Goal: Task Accomplishment & Management: Complete application form

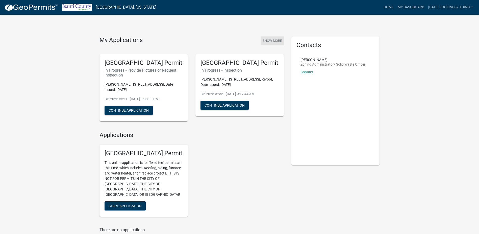
click at [277, 39] on button "Show More" at bounding box center [272, 40] width 23 height 8
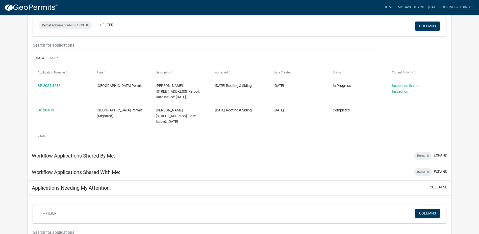
scroll to position [51, 0]
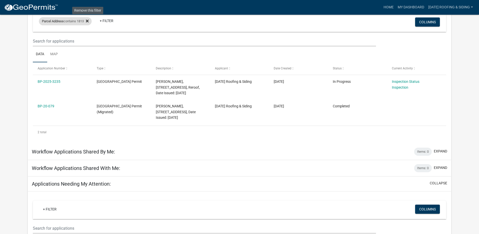
click at [88, 19] on icon at bounding box center [87, 21] width 3 height 4
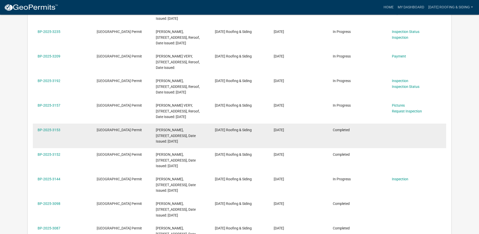
scroll to position [126, 0]
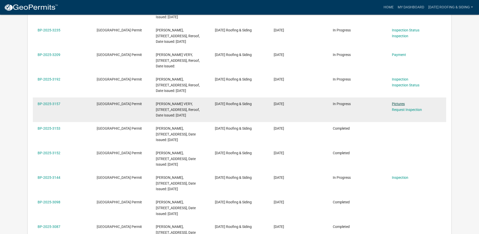
click at [399, 106] on link "Pictures" at bounding box center [398, 104] width 13 height 4
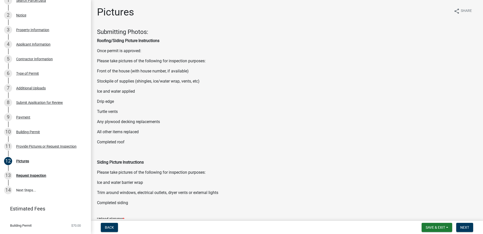
scroll to position [25, 0]
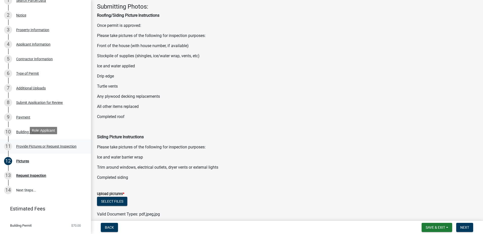
click at [40, 144] on div "Provide Pictures or Request Inspection" at bounding box center [46, 146] width 60 height 4
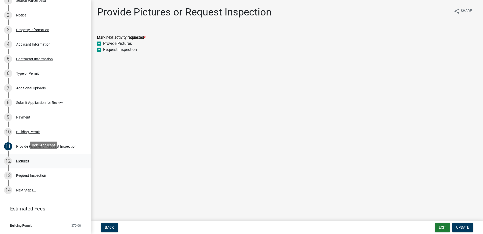
click at [32, 161] on div "12 Pictures" at bounding box center [43, 161] width 79 height 8
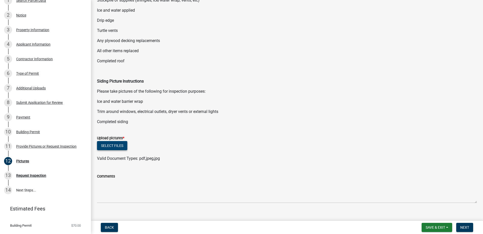
scroll to position [89, 0]
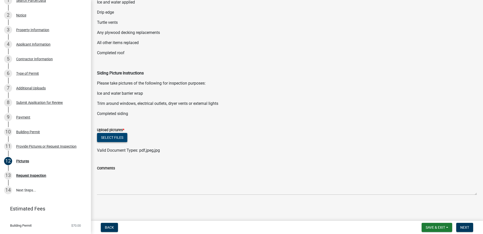
click at [113, 138] on button "Select files" at bounding box center [112, 137] width 30 height 9
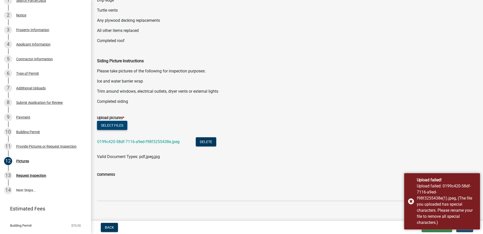
scroll to position [107, 0]
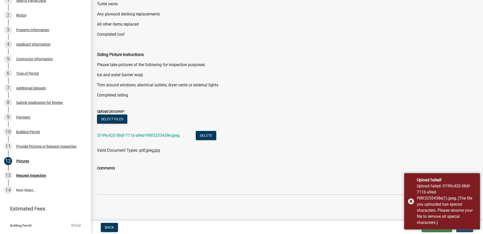
click at [122, 169] on div "Comments" at bounding box center [287, 168] width 380 height 6
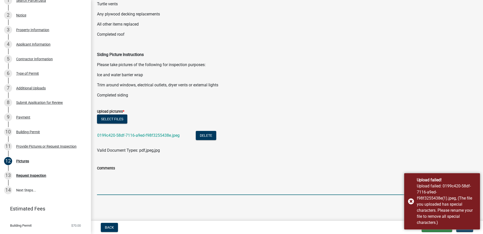
click at [115, 185] on textarea "Comments" at bounding box center [287, 183] width 380 height 24
type textarea "n"
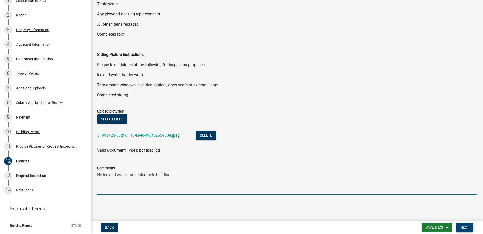
type textarea "No ice and water - unheated pole building"
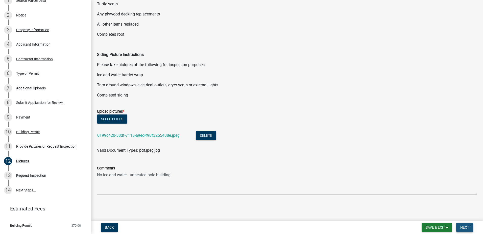
click at [461, 228] on span "Next" at bounding box center [464, 227] width 9 height 4
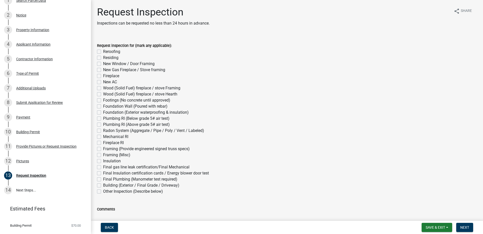
click at [102, 51] on div "Reroofing" at bounding box center [287, 52] width 380 height 6
click at [109, 49] on label "Reroofing" at bounding box center [111, 52] width 17 height 6
click at [106, 49] on input "Reroofing" at bounding box center [104, 50] width 3 height 3
checkbox input "true"
checkbox input "false"
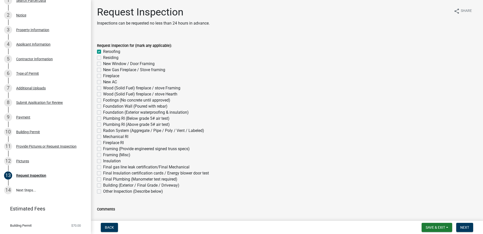
checkbox input "false"
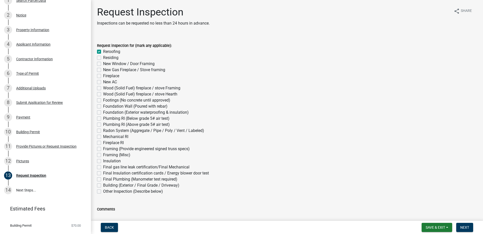
checkbox input "false"
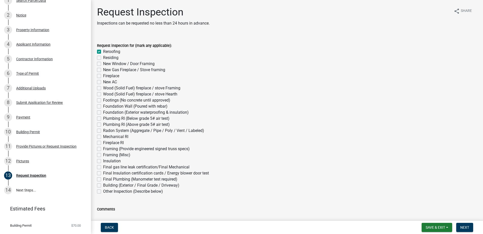
checkbox input "false"
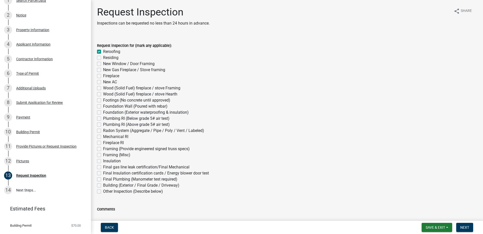
checkbox input "false"
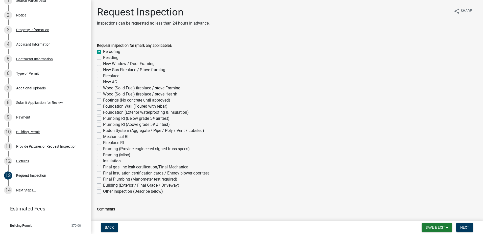
checkbox input "false"
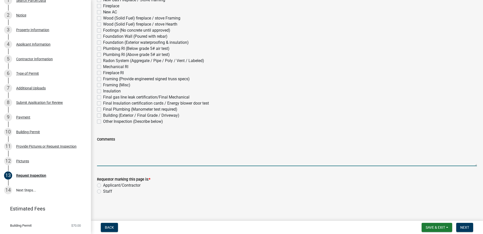
click at [134, 157] on textarea "Comments" at bounding box center [287, 154] width 380 height 24
type textarea "no ice and water- unheated pole building/barn"
click at [121, 189] on div "Staff" at bounding box center [287, 191] width 380 height 6
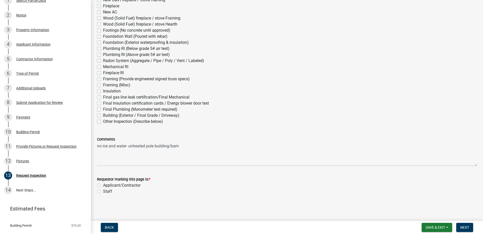
click at [124, 184] on label "Applicant/Contractor" at bounding box center [121, 185] width 37 height 6
click at [106, 184] on input "Applicant/Contractor" at bounding box center [104, 183] width 3 height 3
radio input "true"
click at [465, 228] on span "Next" at bounding box center [464, 227] width 9 height 4
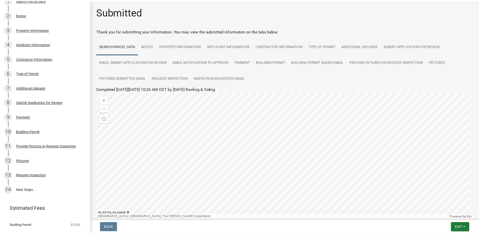
scroll to position [55, 0]
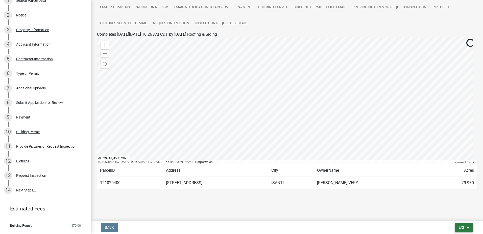
click at [464, 226] on span "Exit" at bounding box center [462, 227] width 7 height 4
click at [464, 216] on button "Save & Exit" at bounding box center [453, 214] width 40 height 12
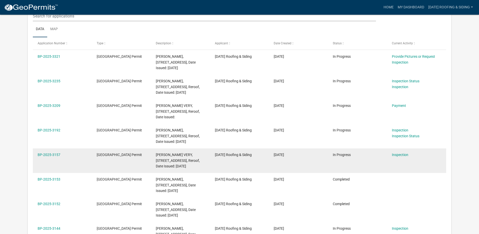
scroll to position [76, 0]
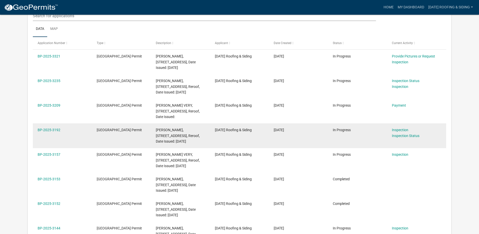
click at [40, 126] on datatable-body-cell "BP-2025-3192" at bounding box center [62, 135] width 59 height 25
click at [43, 130] on link "BP-2025-3192" at bounding box center [49, 130] width 23 height 4
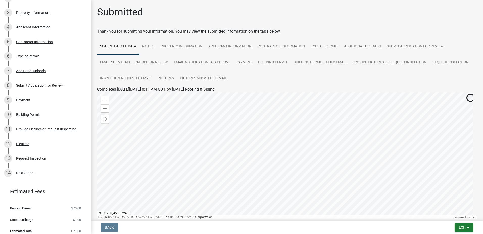
scroll to position [121, 0]
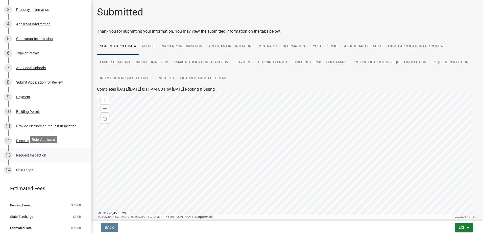
click at [49, 154] on div "13 Request Inspection" at bounding box center [43, 155] width 79 height 8
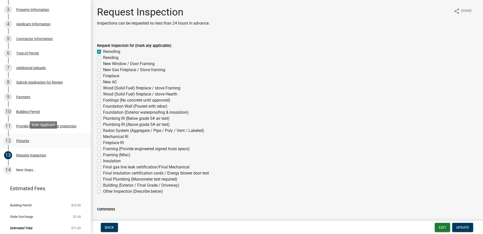
click at [50, 145] on link "12 Pictures" at bounding box center [45, 140] width 91 height 15
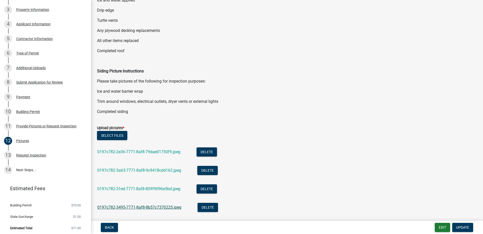
scroll to position [152, 0]
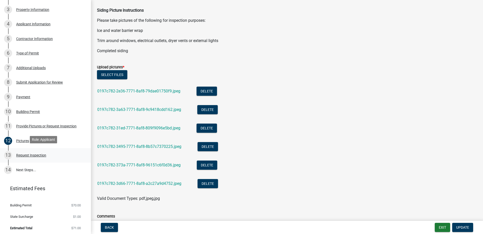
click at [29, 156] on div "13 Request Inspection" at bounding box center [43, 155] width 79 height 8
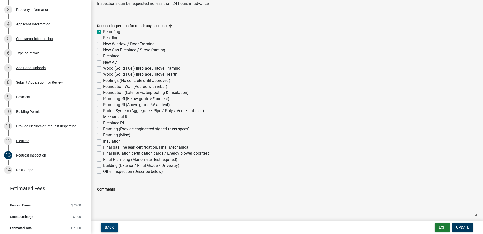
scroll to position [19, 0]
click at [446, 227] on button "Exit" at bounding box center [442, 226] width 15 height 9
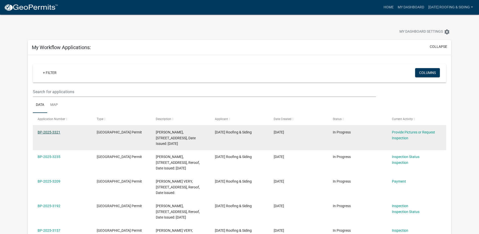
click at [45, 130] on link "BP-2025-3321" at bounding box center [49, 132] width 23 height 4
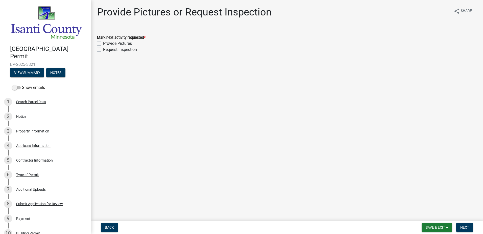
click at [120, 41] on label "Provide Pictures" at bounding box center [117, 43] width 29 height 6
click at [106, 41] on input "Provide Pictures" at bounding box center [104, 41] width 3 height 3
checkbox input "true"
click at [108, 53] on wm-data-entity-input "Mark next activity requested * Provide Pictures Request Inspection" at bounding box center [287, 42] width 380 height 29
click at [110, 48] on label "Request Inspection" at bounding box center [120, 50] width 34 height 6
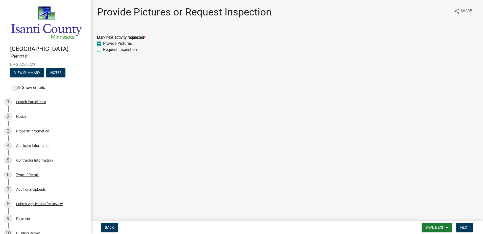
click at [106, 48] on input "Request Inspection" at bounding box center [104, 48] width 3 height 3
checkbox input "true"
click at [465, 230] on button "Next" at bounding box center [464, 226] width 17 height 9
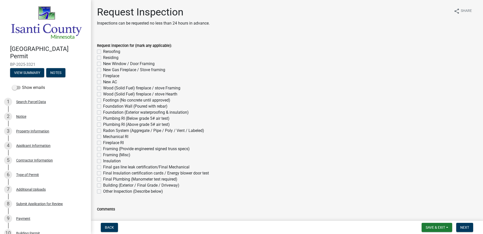
click at [115, 50] on label "Reroofing" at bounding box center [111, 52] width 17 height 6
click at [106, 50] on input "Reroofing" at bounding box center [104, 50] width 3 height 3
checkbox input "true"
checkbox input "false"
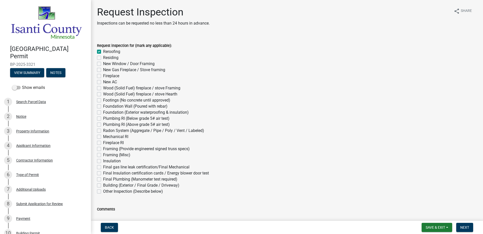
checkbox input "false"
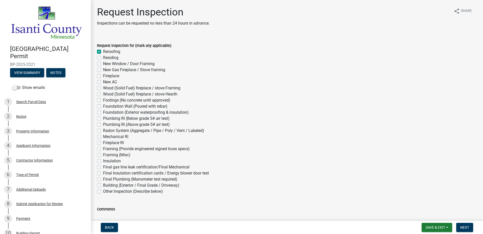
checkbox input "false"
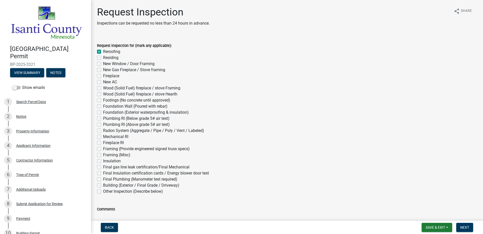
checkbox input "false"
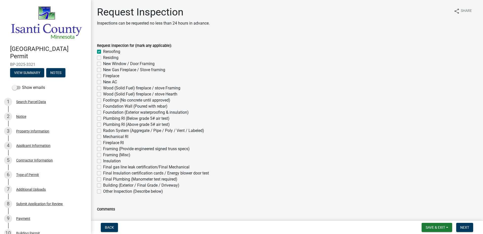
checkbox input "false"
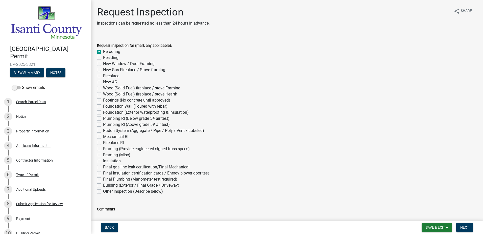
checkbox input "false"
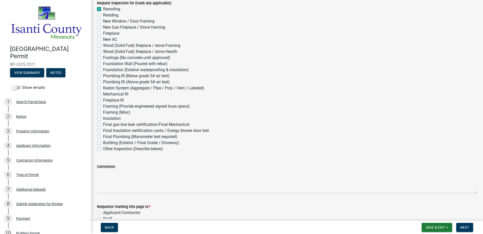
scroll to position [70, 0]
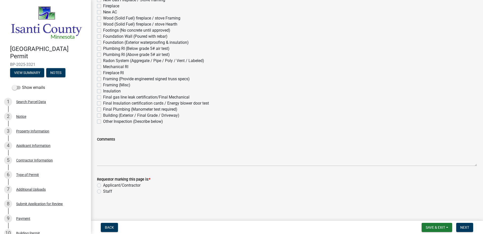
click at [119, 183] on label "Applicant/Contractor" at bounding box center [121, 185] width 37 height 6
click at [106, 183] on input "Applicant/Contractor" at bounding box center [104, 183] width 3 height 3
radio input "true"
click at [462, 223] on button "Next" at bounding box center [464, 226] width 17 height 9
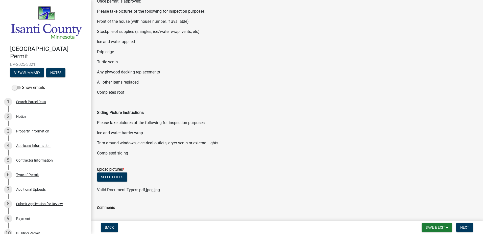
scroll to position [89, 0]
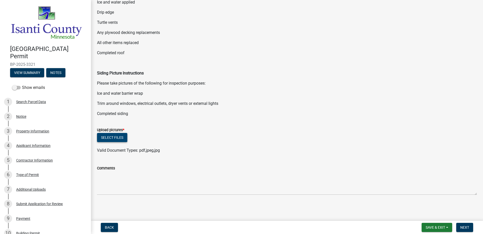
click at [113, 133] on button "Select files" at bounding box center [112, 137] width 30 height 9
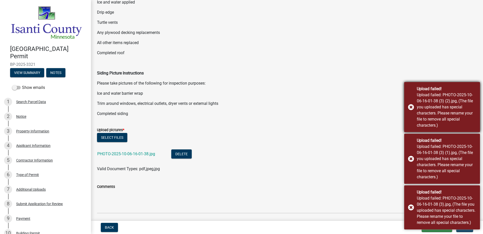
click at [444, 112] on div "Upload failed: PHOTO-2025-10-06-16-01-38 (3) (2).jpg, (The file you uploaded ha…" at bounding box center [446, 110] width 59 height 36
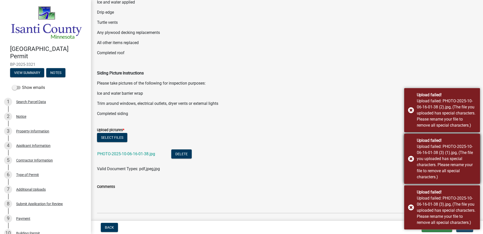
click at [440, 151] on div "Upload failed: PHOTO-2025-10-06-16-01-38 (3) (1).jpg, (The file you uploaded ha…" at bounding box center [446, 161] width 59 height 36
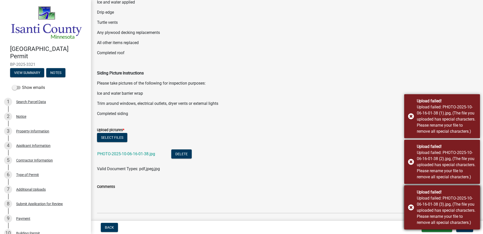
click at [431, 200] on div "Upload failed: PHOTO-2025-10-06-16-01-38 (3).jpg, (The file you uploaded has sp…" at bounding box center [446, 210] width 59 height 30
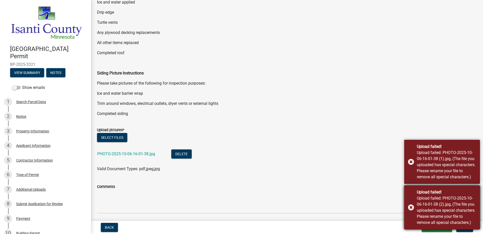
click at [437, 143] on div "Upload failed! Upload failed: PHOTO-2025-10-06-16-01-38 (1).jpg, (The file you …" at bounding box center [442, 162] width 76 height 44
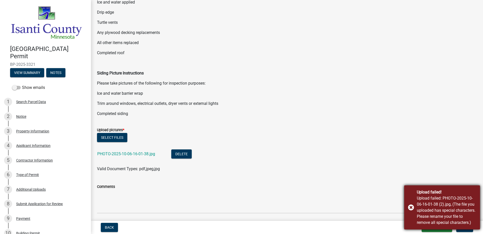
click at [428, 199] on div "Upload failed: PHOTO-2025-10-06-16-01-38 (2).jpg, (The file you uploaded has sp…" at bounding box center [446, 210] width 59 height 30
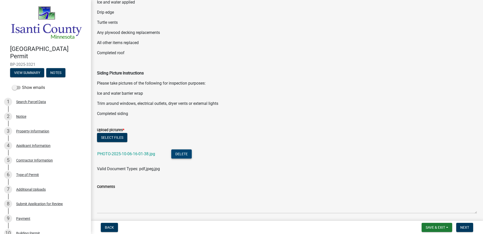
click at [190, 152] on button "Delete" at bounding box center [181, 153] width 20 height 9
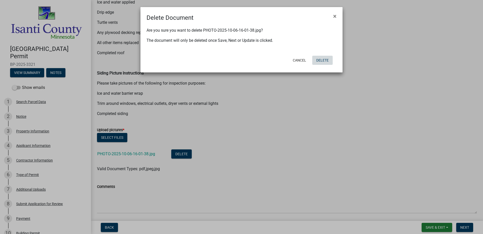
click at [316, 58] on button "Delete" at bounding box center [322, 60] width 20 height 9
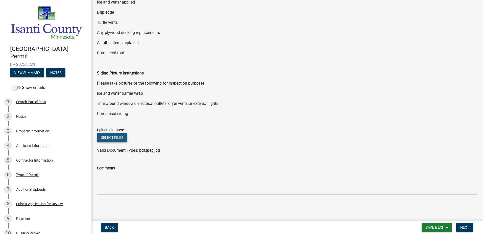
click at [110, 140] on button "Select files" at bounding box center [112, 137] width 30 height 9
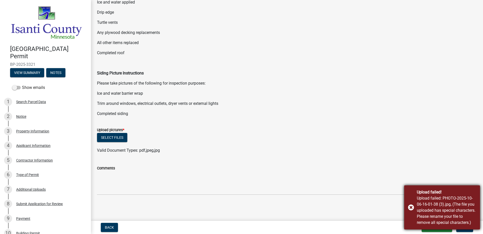
click at [428, 204] on div "Upload failed: PHOTO-2025-10-06-16-01-38 (3).jpg, (The file you uploaded has sp…" at bounding box center [446, 210] width 59 height 30
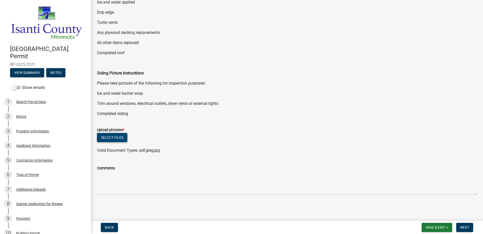
click at [112, 138] on button "Select files" at bounding box center [112, 137] width 30 height 9
click at [111, 133] on button "Select files" at bounding box center [112, 137] width 30 height 9
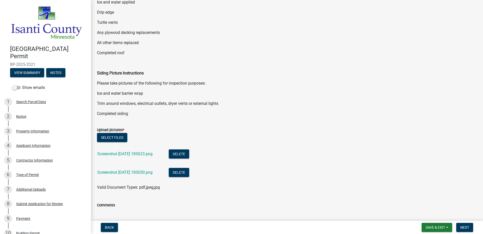
click at [192, 159] on div "Delete" at bounding box center [183, 154] width 29 height 10
click at [189, 153] on button "Delete" at bounding box center [179, 153] width 20 height 9
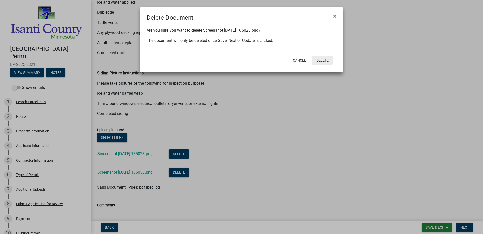
click at [327, 60] on button "Delete" at bounding box center [322, 60] width 20 height 9
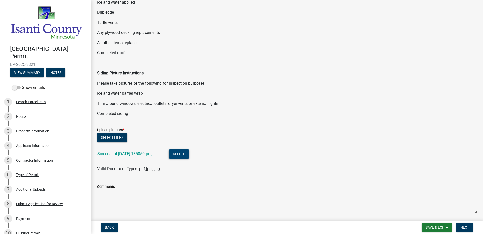
click at [189, 153] on button "Delete" at bounding box center [179, 153] width 20 height 9
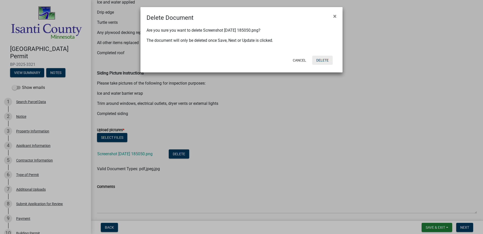
click at [323, 59] on button "Delete" at bounding box center [322, 60] width 20 height 9
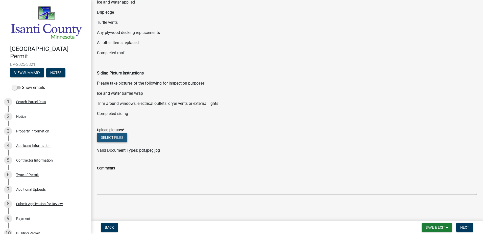
click at [110, 139] on button "Select files" at bounding box center [112, 137] width 30 height 9
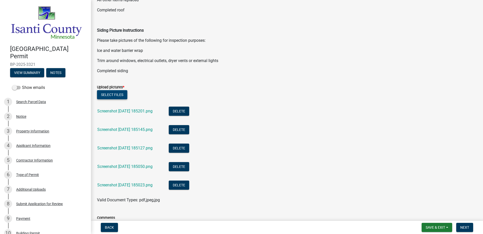
scroll to position [181, 0]
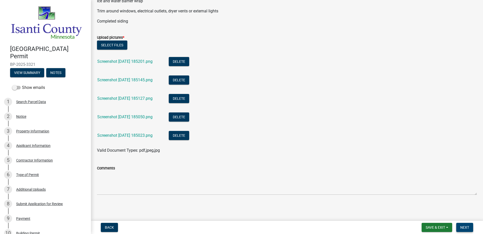
click at [464, 225] on span "Next" at bounding box center [464, 227] width 9 height 4
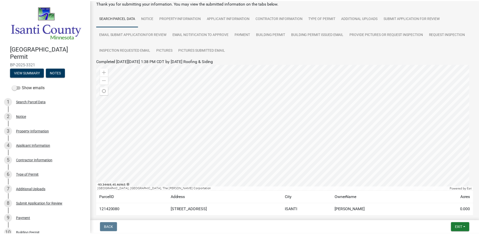
scroll to position [55, 0]
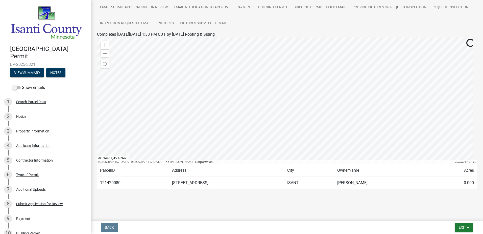
click at [474, 233] on nav "Back Exit Save Save & Exit" at bounding box center [287, 226] width 392 height 13
click at [468, 229] on button "Exit" at bounding box center [464, 226] width 18 height 9
click at [451, 215] on button "Save & Exit" at bounding box center [453, 214] width 40 height 12
